Goal: Information Seeking & Learning: Learn about a topic

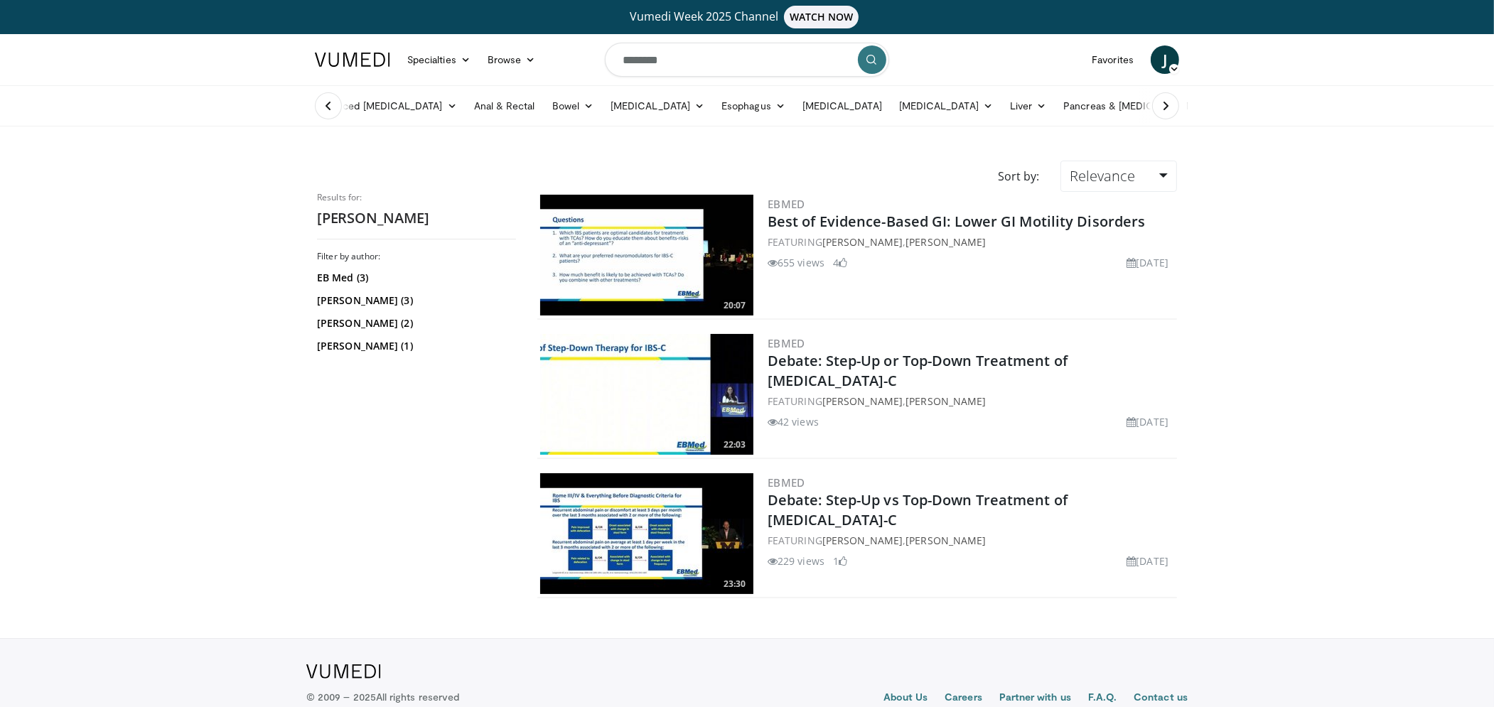
click at [705, 63] on input "********" at bounding box center [747, 60] width 284 height 34
type input "**********"
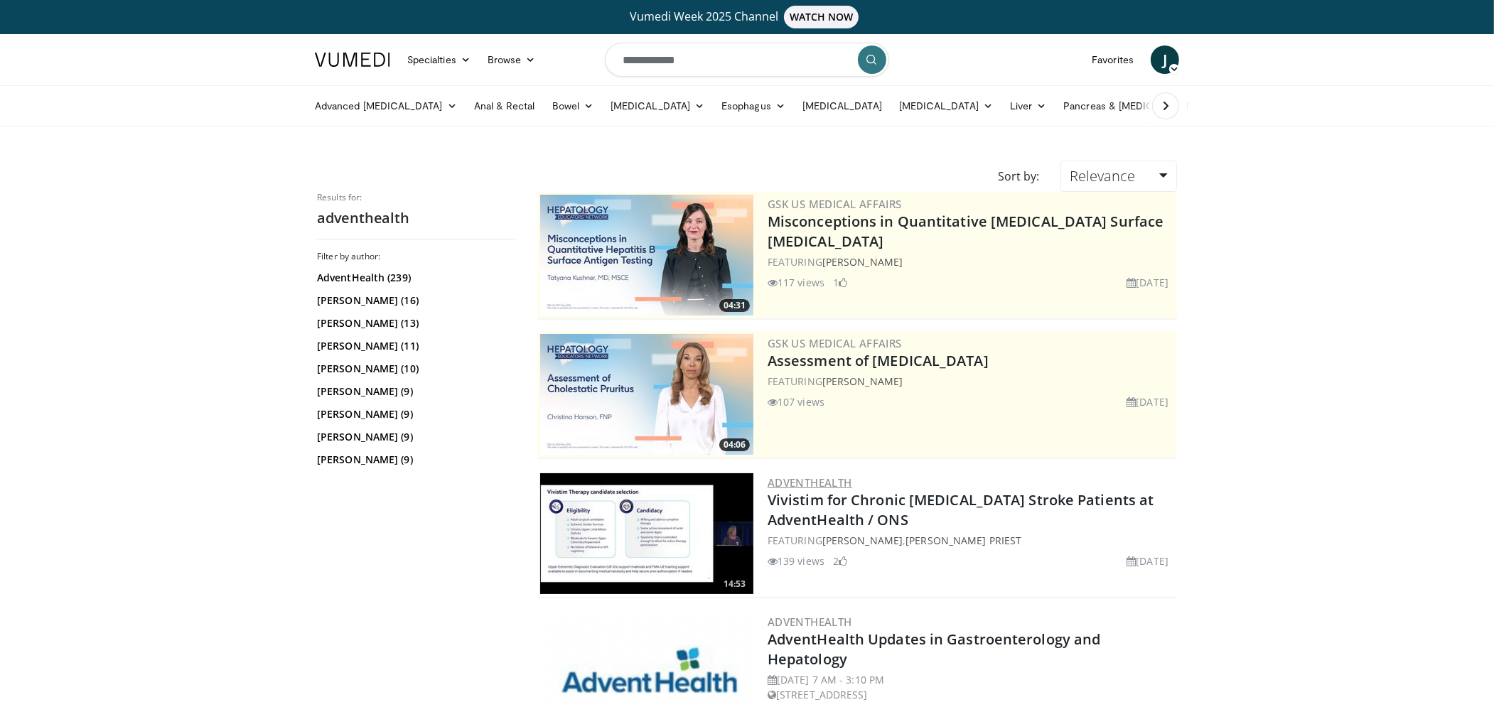
click at [816, 478] on link "AdventHealth" at bounding box center [810, 483] width 85 height 14
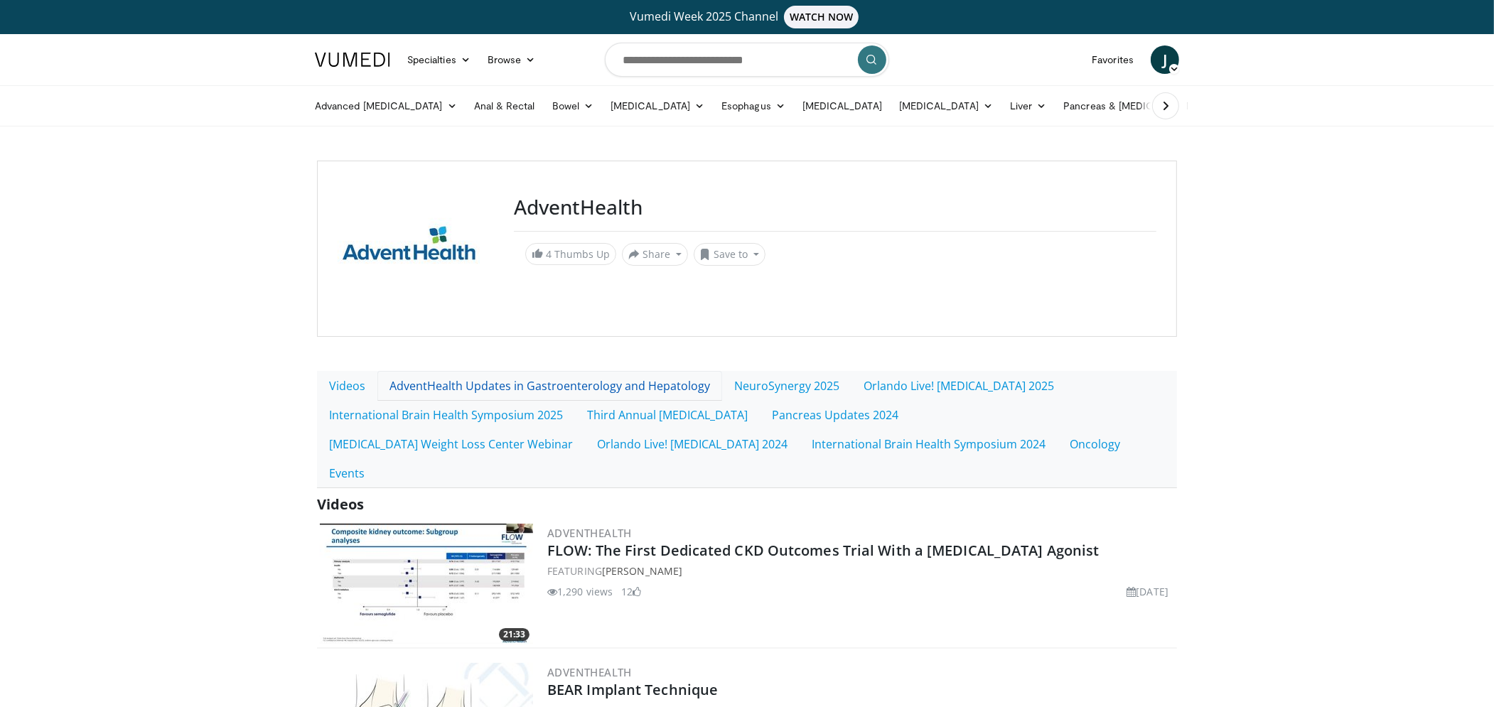
click at [607, 386] on link "AdventHealth Updates in Gastroenterology and Hepatology" at bounding box center [550, 386] width 345 height 30
